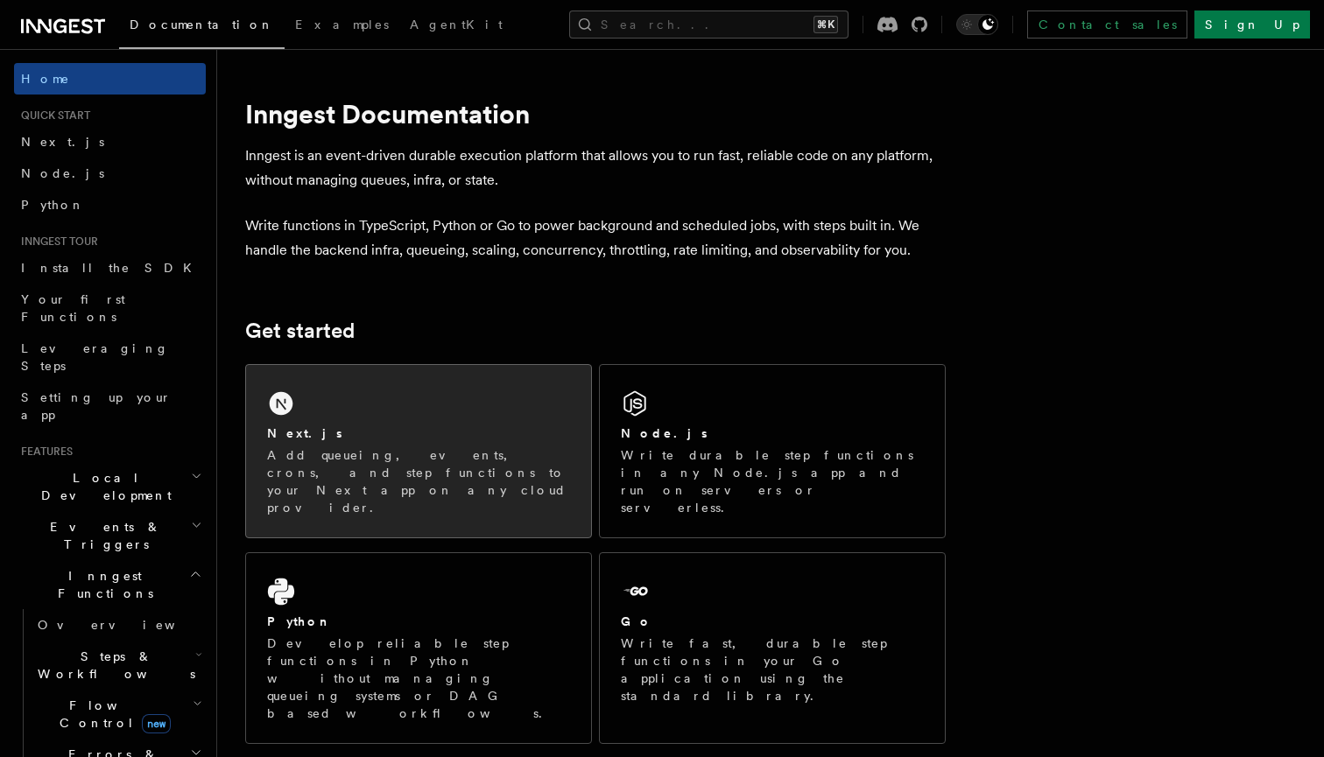
click at [486, 404] on div "Next.js Add queueing, events, crons, and step functions to your Next app on any…" at bounding box center [418, 451] width 345 height 172
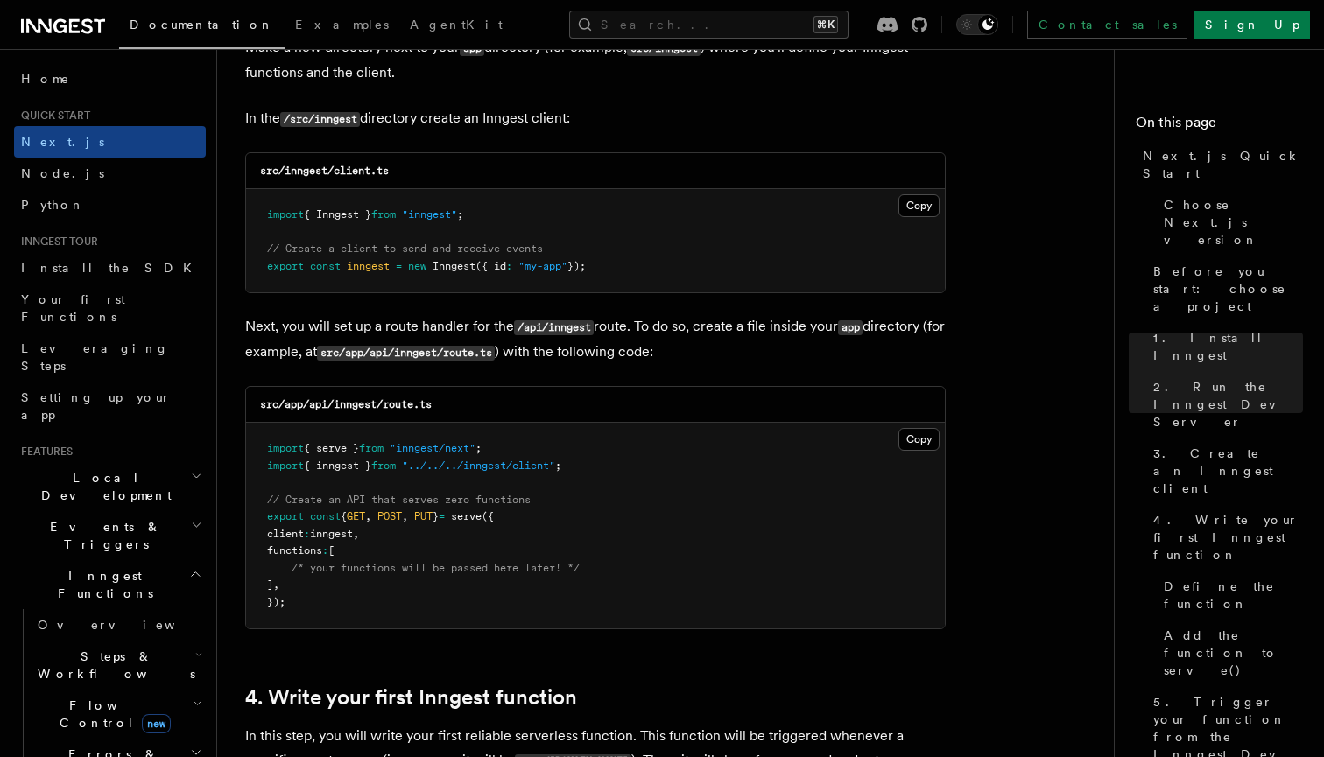
scroll to position [2212, 0]
drag, startPoint x: 481, startPoint y: 262, endPoint x: 411, endPoint y: 264, distance: 70.1
click at [411, 264] on span "export const inngest = new Inngest ({ id : "my-app" });" at bounding box center [426, 266] width 319 height 12
copy span "new Inngest"
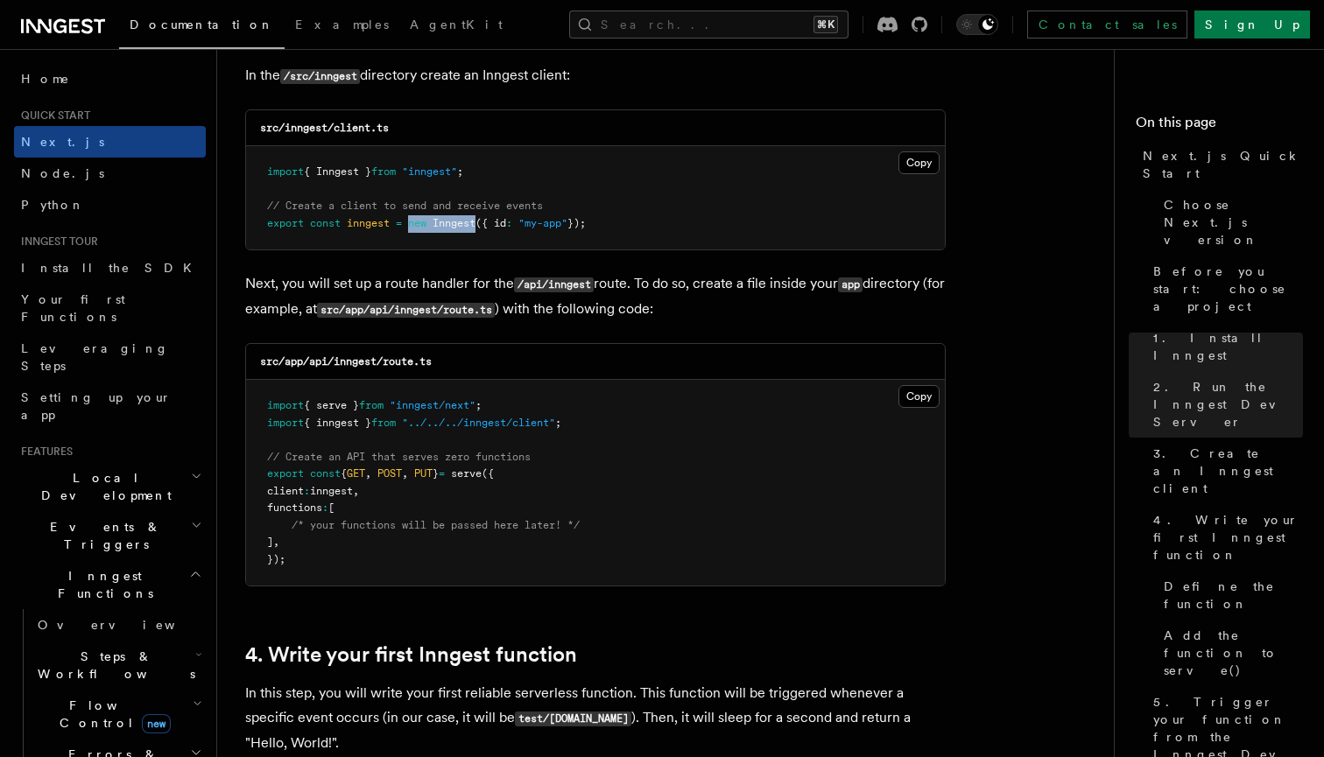
scroll to position [2238, 0]
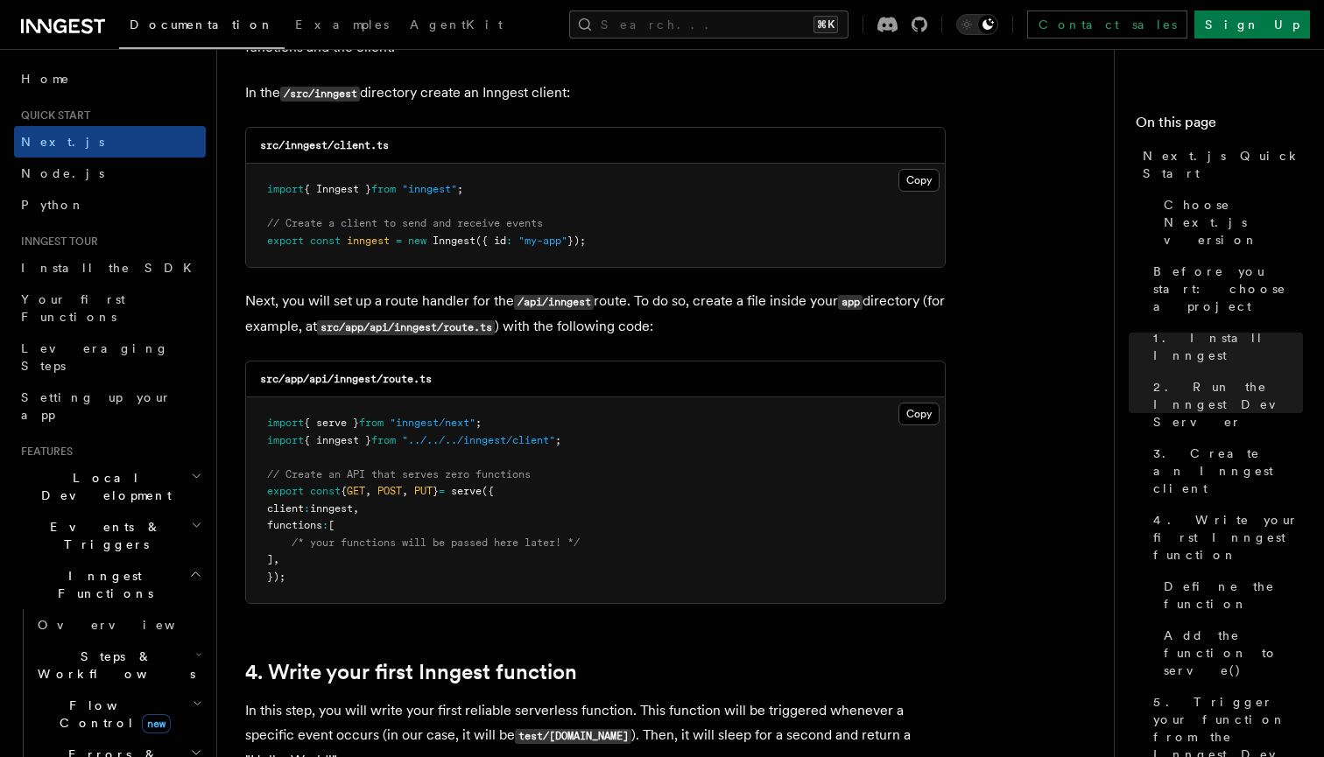
click at [345, 186] on span "{ Inngest }" at bounding box center [337, 189] width 67 height 12
drag, startPoint x: 482, startPoint y: 238, endPoint x: 412, endPoint y: 242, distance: 70.1
click at [412, 242] on span "export const inngest = new Inngest ({ id : "my-app" });" at bounding box center [426, 241] width 319 height 12
copy span "new Inngest"
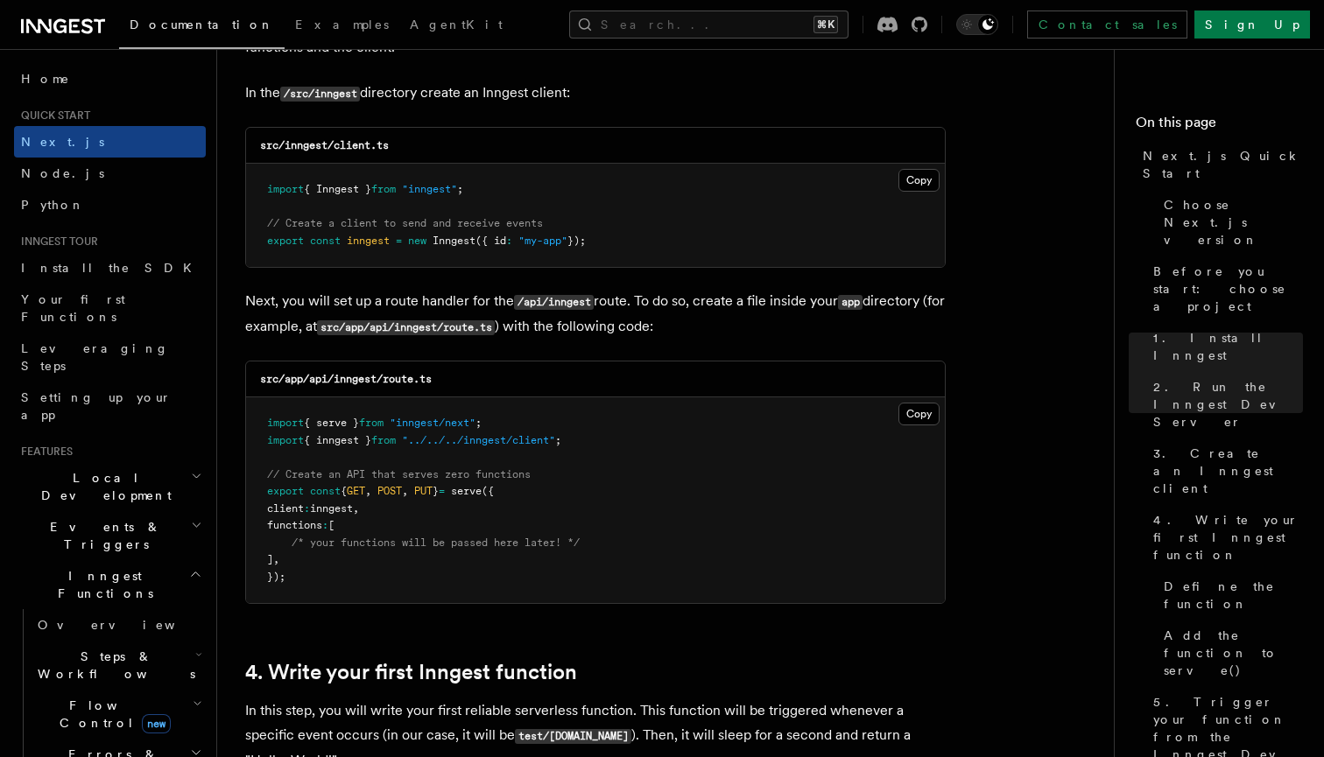
click at [330, 505] on span "inngest" at bounding box center [331, 509] width 43 height 12
click at [381, 505] on pre "import { serve } from "inngest/next" ; import { inngest } from "../../../innges…" at bounding box center [595, 500] width 699 height 206
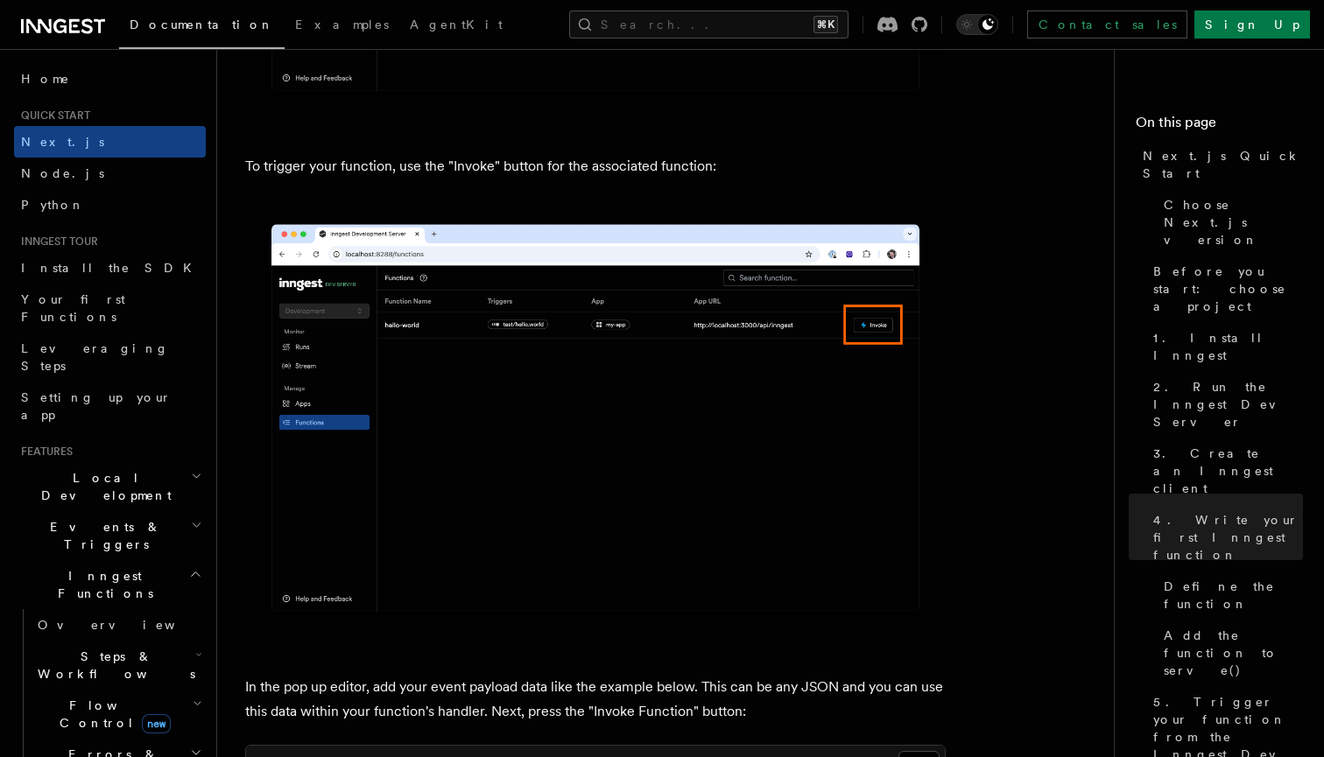
scroll to position [4659, 0]
